Goal: Navigation & Orientation: Find specific page/section

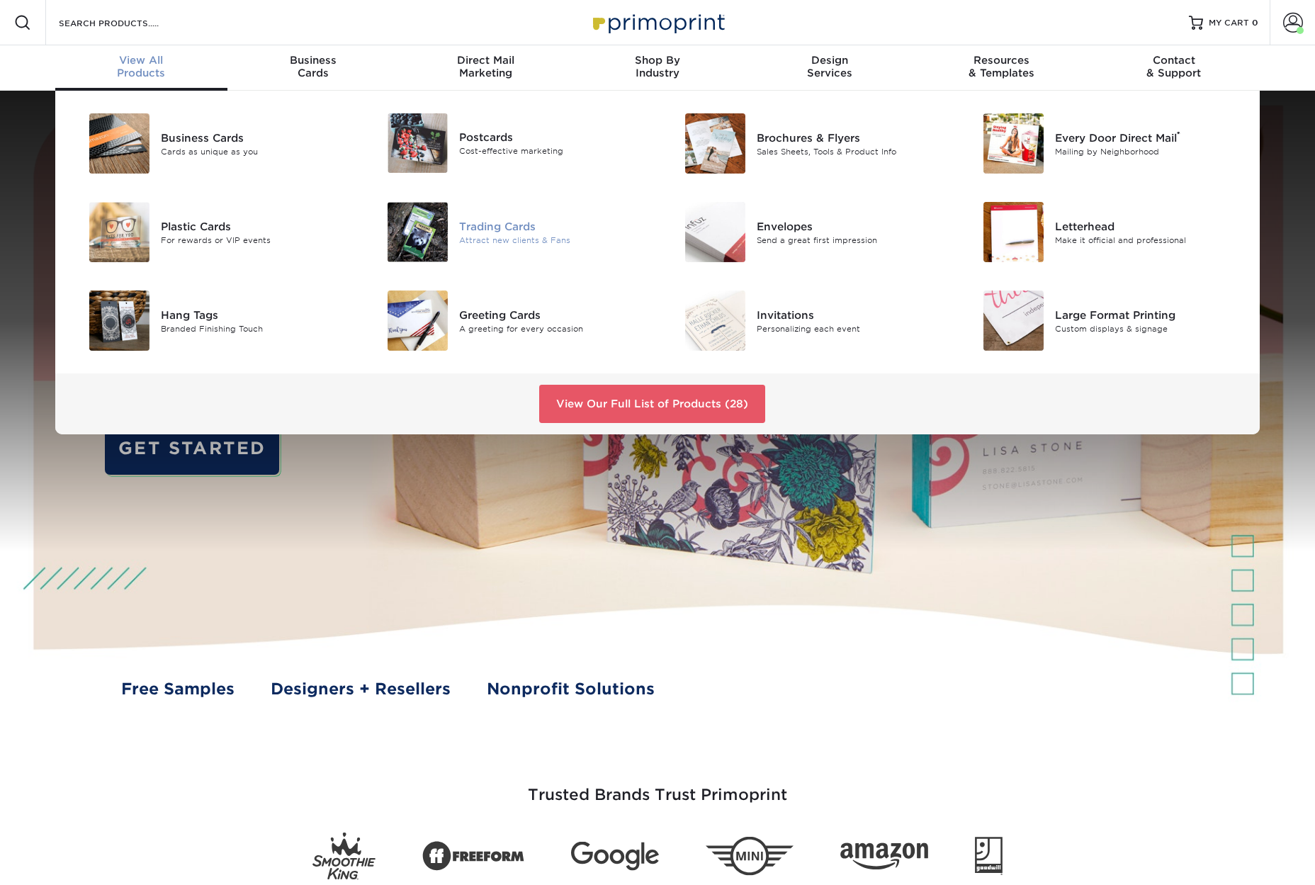
click at [415, 235] on img at bounding box center [418, 232] width 60 height 60
click at [427, 138] on img at bounding box center [418, 143] width 60 height 60
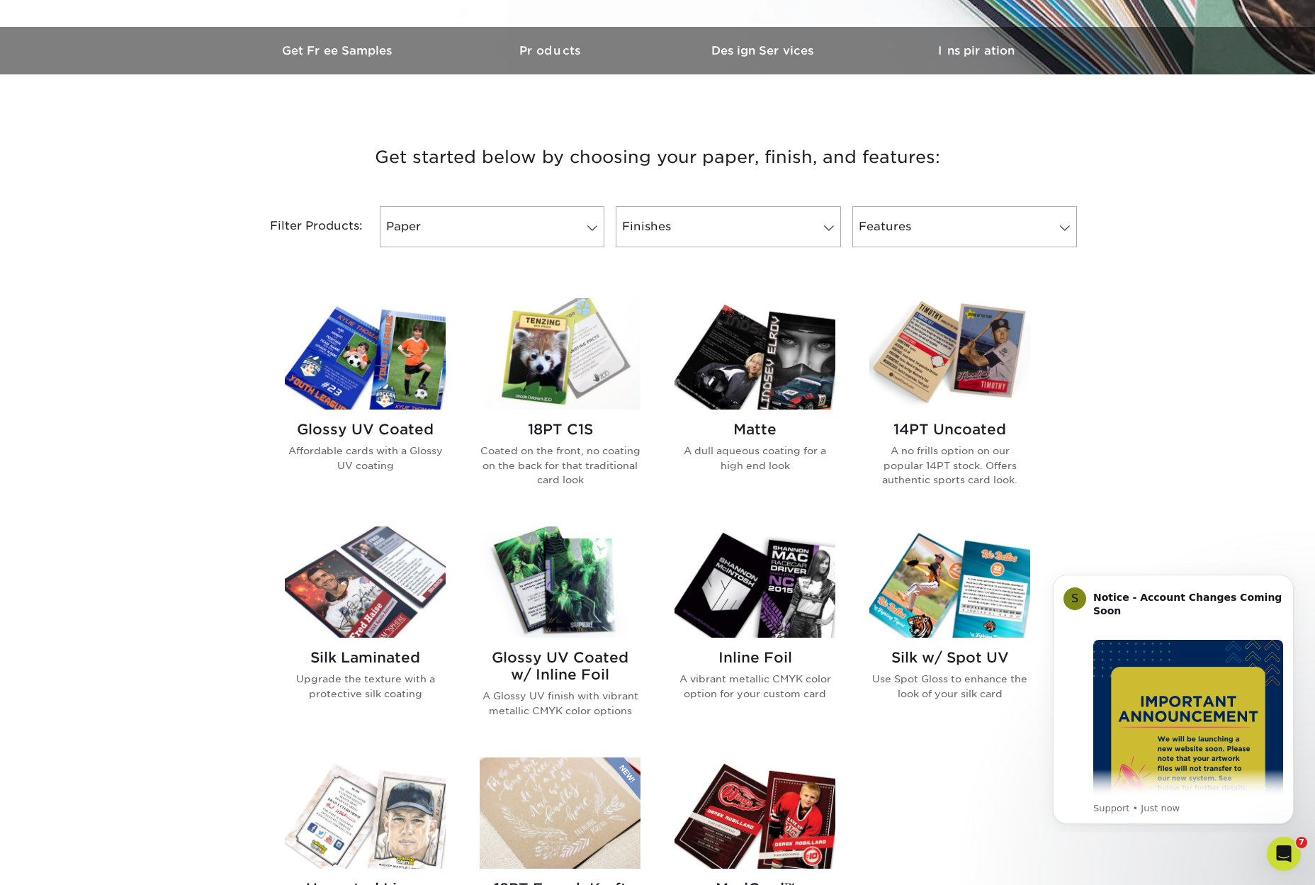
click at [373, 348] on img at bounding box center [365, 353] width 161 height 111
